Goal: Task Accomplishment & Management: Complete application form

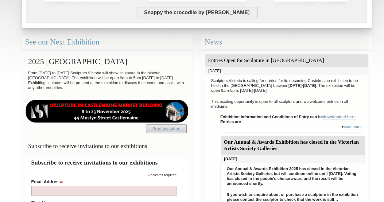
scroll to position [153, 0]
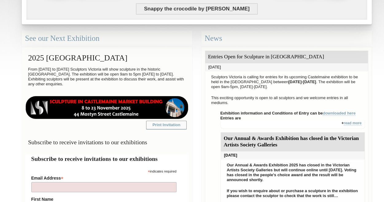
click at [160, 123] on link "Print Invitation" at bounding box center [166, 125] width 40 height 9
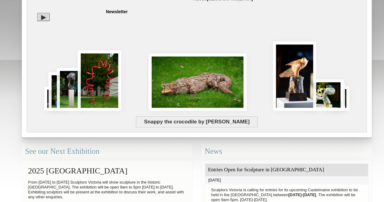
scroll to position [0, 0]
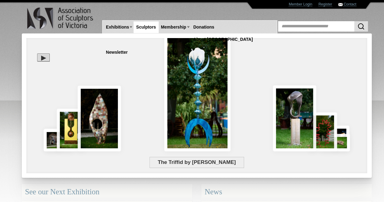
click at [149, 27] on link "Sculptors" at bounding box center [145, 26] width 25 height 11
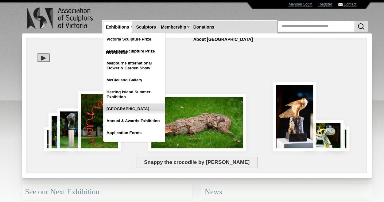
click at [123, 107] on link "[GEOGRAPHIC_DATA]" at bounding box center [133, 108] width 61 height 11
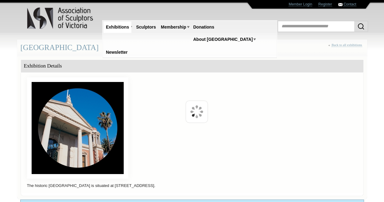
scroll to position [153, 0]
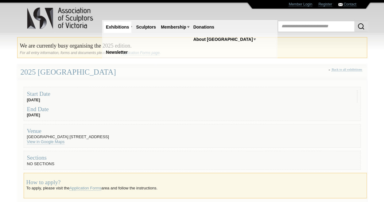
scroll to position [61, 0]
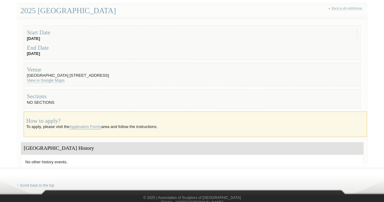
click at [87, 126] on link "Application Forms" at bounding box center [85, 126] width 32 height 5
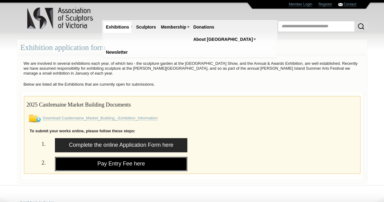
click at [108, 161] on link "Pay Entry Fee here" at bounding box center [121, 164] width 133 height 14
